Goal: Task Accomplishment & Management: Use online tool/utility

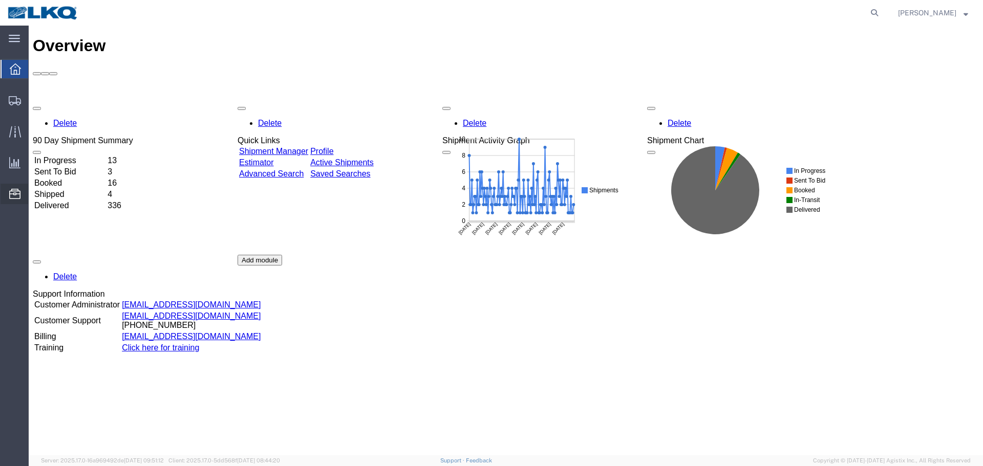
click at [0, 0] on span "Location Appointment" at bounding box center [0, 0] width 0 height 0
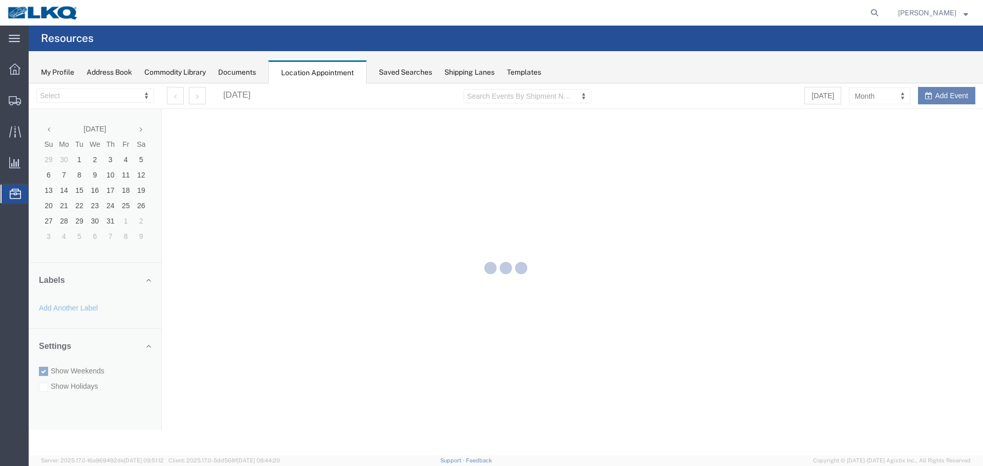
select select "28018"
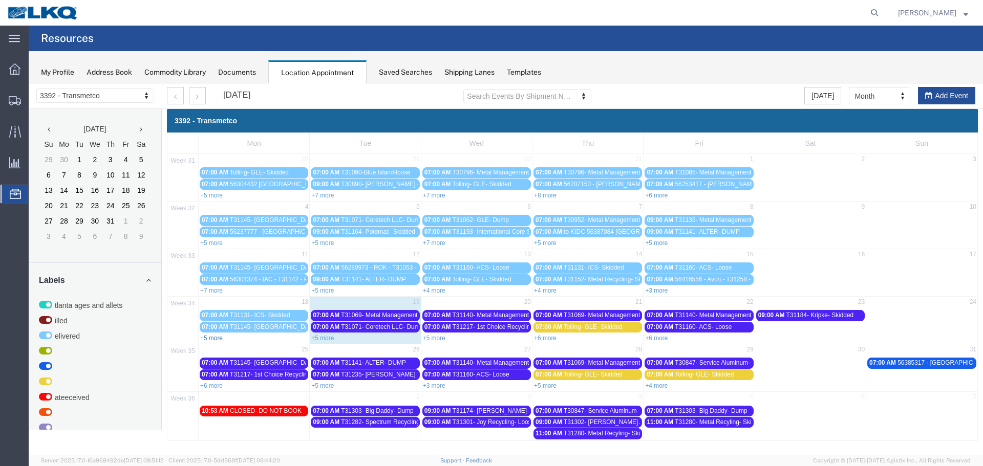
click at [216, 340] on link "+5 more" at bounding box center [211, 338] width 23 height 7
